Goal: Information Seeking & Learning: Understand process/instructions

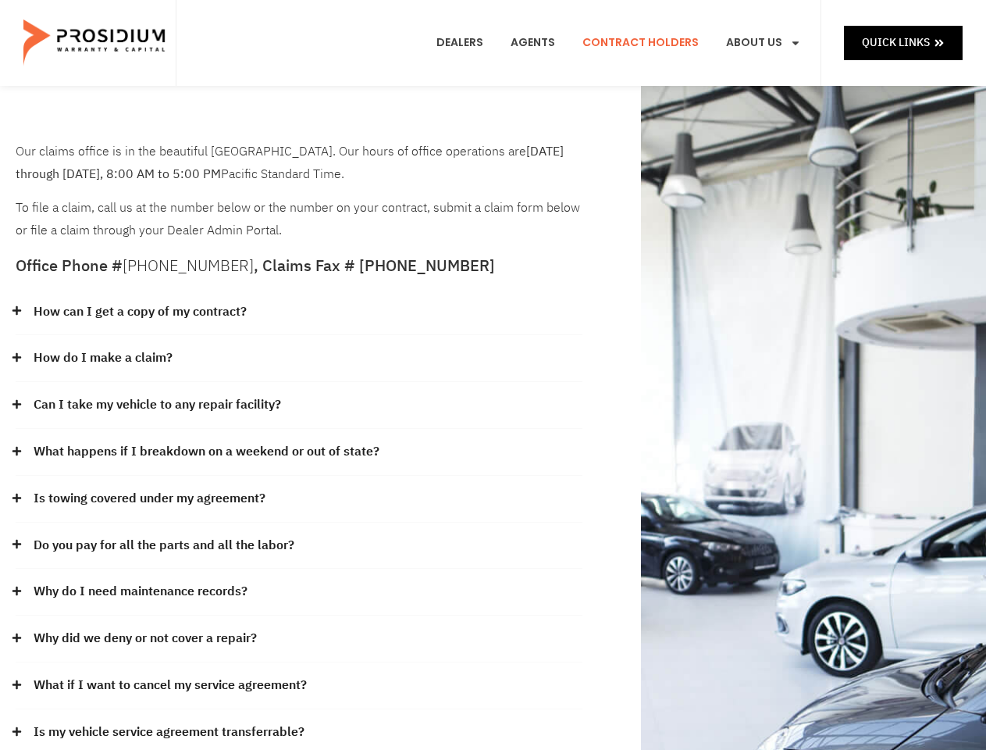
click at [493, 375] on div "How do I make a claim?" at bounding box center [299, 358] width 567 height 47
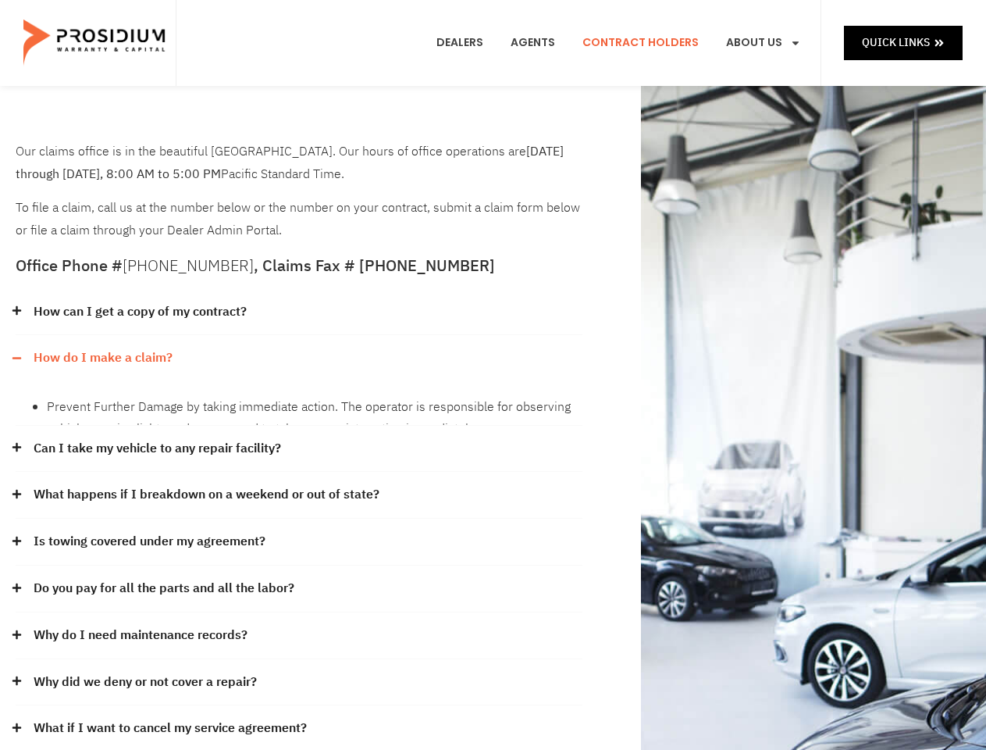
click at [299, 312] on div "How can I get a copy of my contract?" at bounding box center [299, 312] width 567 height 47
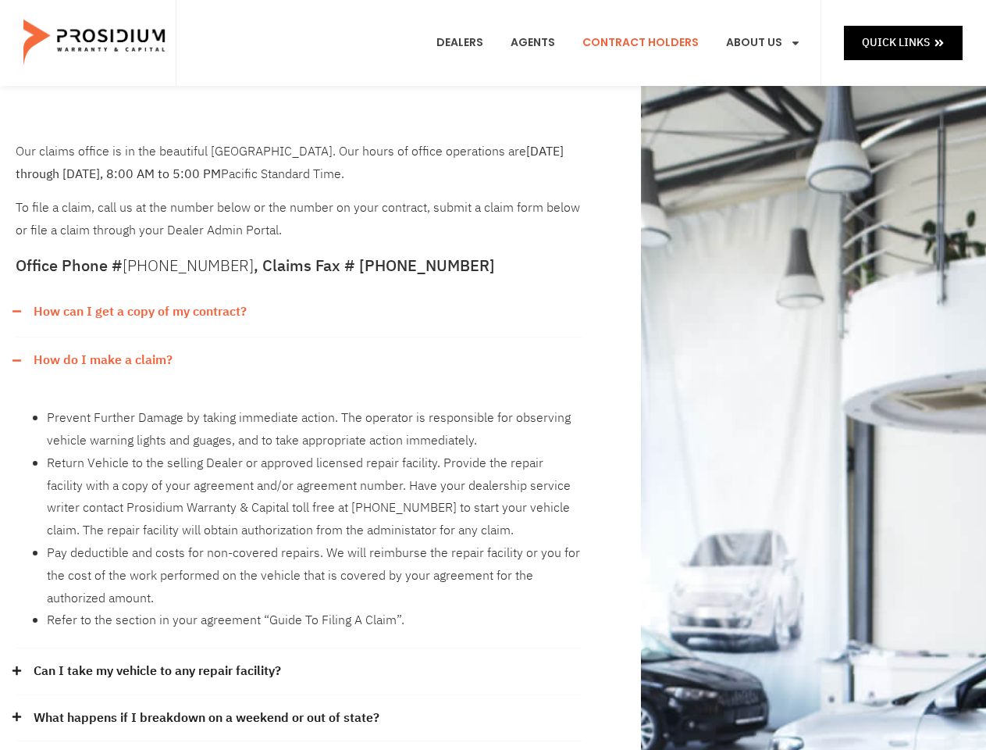
click at [139, 312] on link "How can I get a copy of my contract?" at bounding box center [140, 312] width 213 height 23
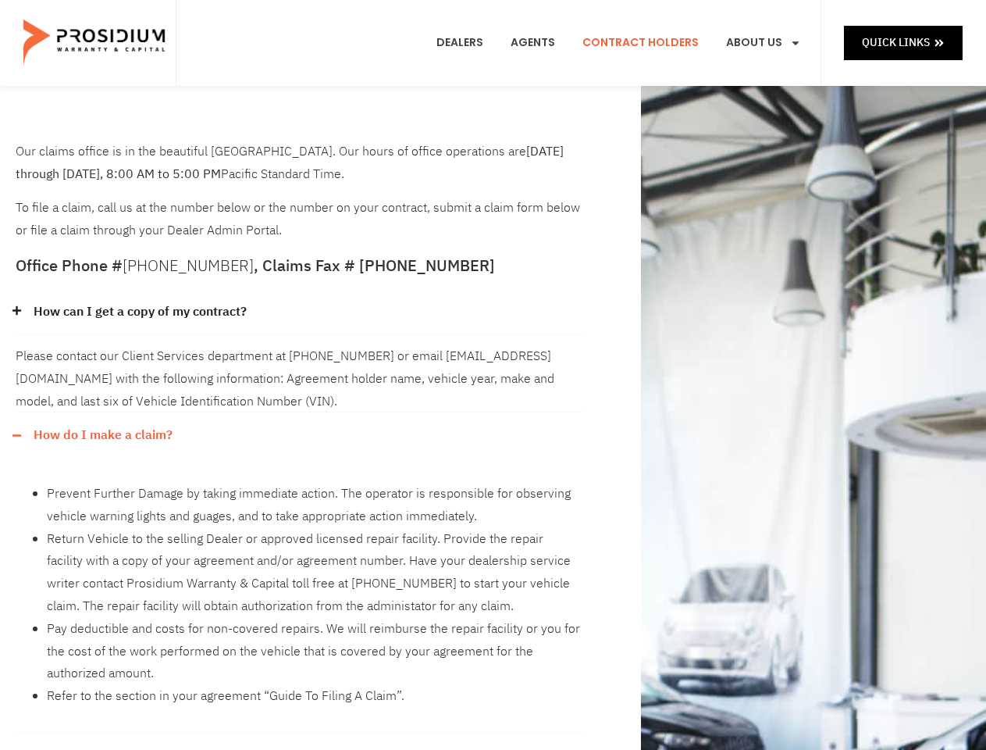
click at [299, 358] on div "Please contact our Client Services department at [PHONE_NUMBER] or email [EMAIL…" at bounding box center [299, 373] width 567 height 77
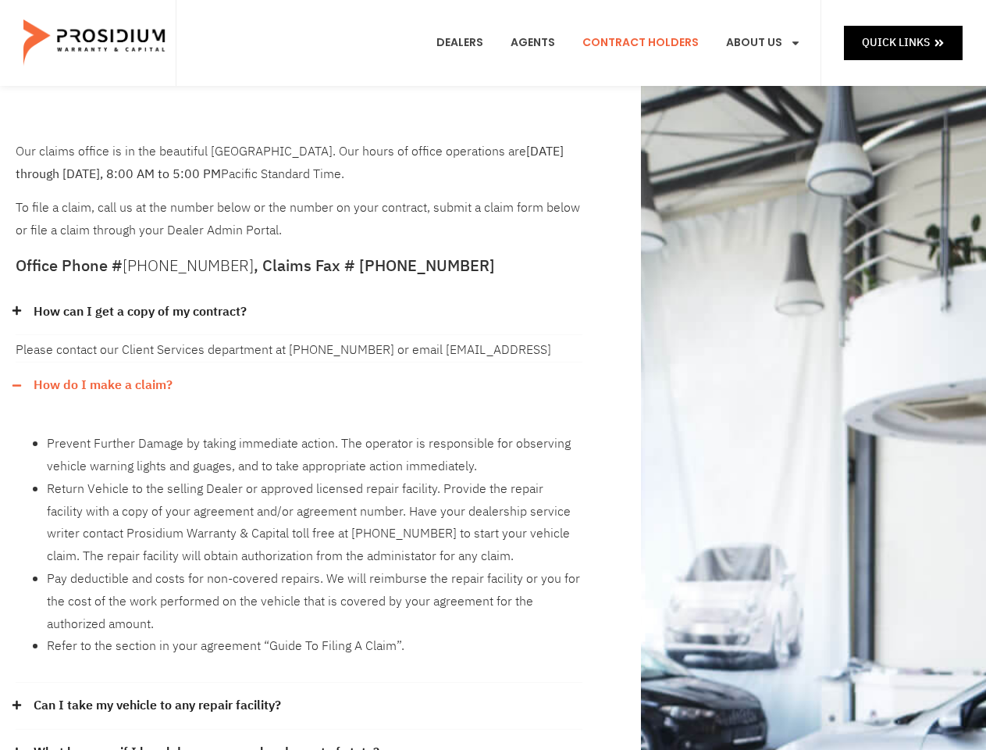
click at [102, 358] on div "Please contact our Client Services department at [PHONE_NUMBER] or email [EMAIL…" at bounding box center [299, 348] width 567 height 27
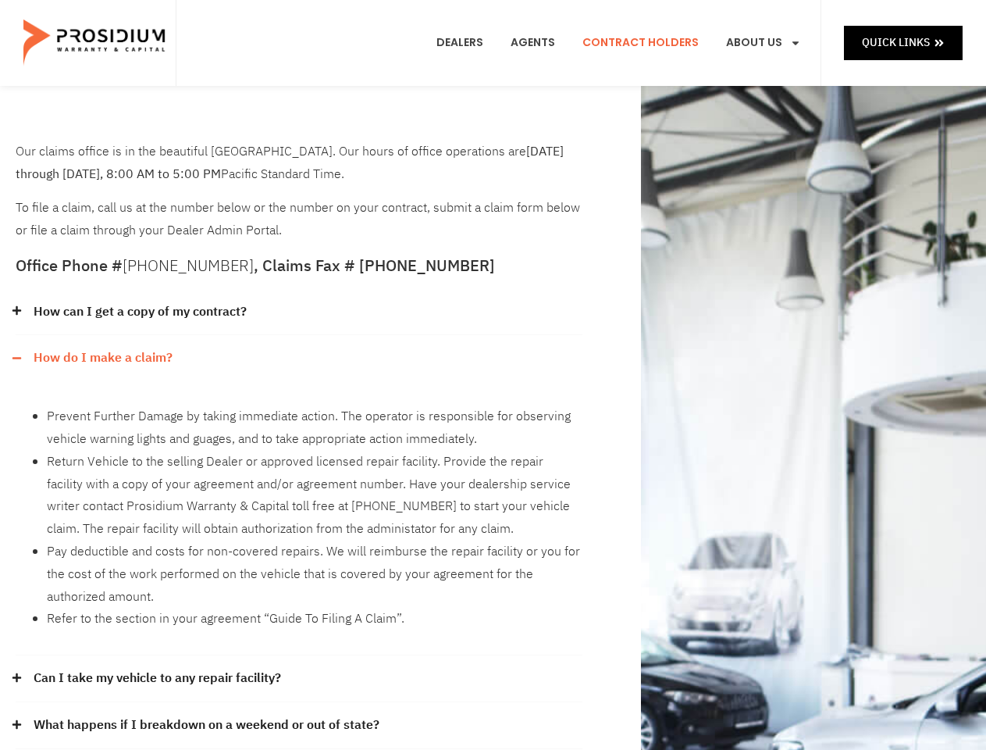
click at [299, 405] on li "Prevent Further Damage by taking immediate action. The operator is responsible …" at bounding box center [315, 427] width 536 height 45
click at [158, 405] on div "Prevent Further Damage by taking immediate action. The operator is responsible …" at bounding box center [299, 518] width 567 height 274
click at [299, 452] on li "Return Vehicle to the selling Dealer or approved licensed repair facility. Prov…" at bounding box center [315, 496] width 536 height 90
click at [205, 451] on li "Return Vehicle to the selling Dealer or approved licensed repair facility. Prov…" at bounding box center [315, 496] width 536 height 90
click at [299, 499] on li "Return Vehicle to the selling Dealer or approved licensed repair facility. Prov…" at bounding box center [315, 496] width 536 height 90
